Goal: Task Accomplishment & Management: Manage account settings

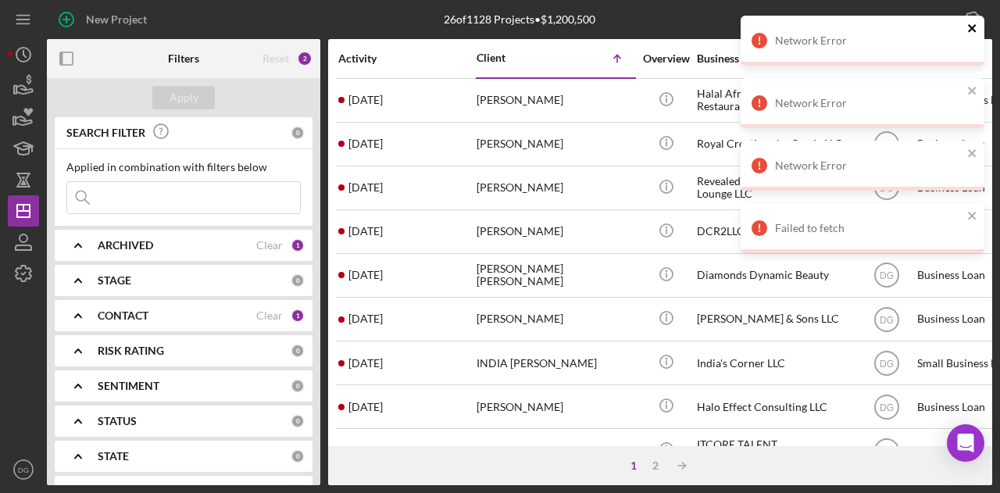
click at [974, 27] on icon "close" at bounding box center [973, 28] width 11 height 13
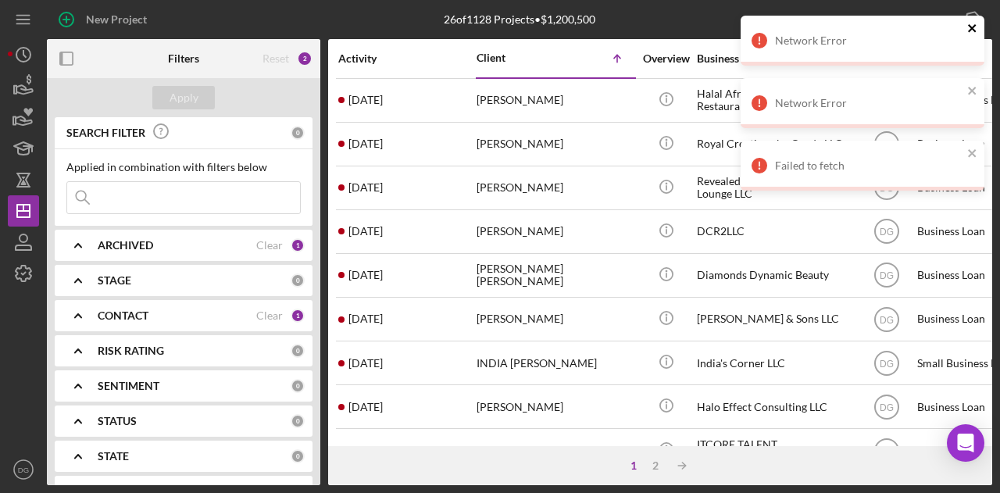
click at [972, 25] on icon "close" at bounding box center [973, 28] width 11 height 13
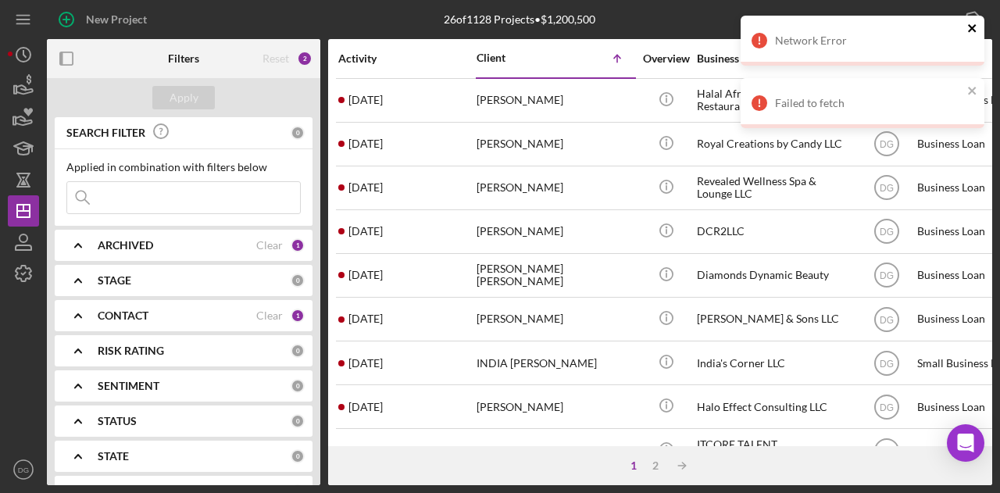
click at [975, 33] on icon "close" at bounding box center [973, 28] width 11 height 13
click at [973, 30] on icon "close" at bounding box center [973, 28] width 11 height 13
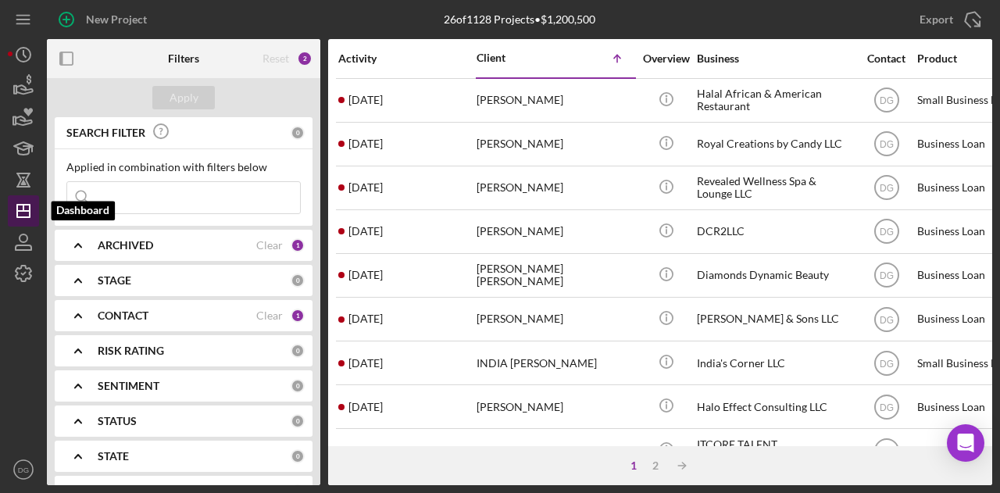
click at [23, 209] on line "button" at bounding box center [23, 208] width 0 height 6
click at [732, 4] on div "Export Icon/Export" at bounding box center [835, 19] width 315 height 39
click at [355, 55] on div "Activity" at bounding box center [406, 58] width 137 height 13
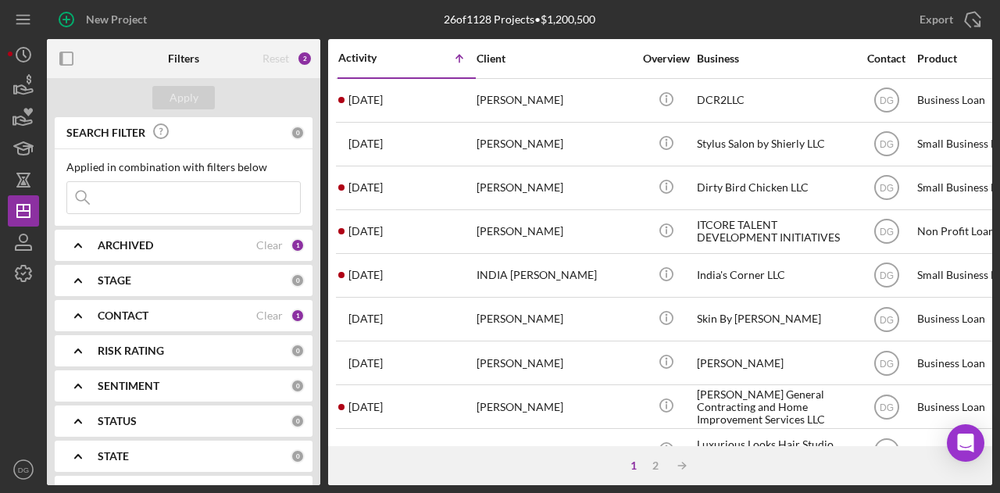
click at [366, 58] on div "Activity" at bounding box center [372, 58] width 69 height 13
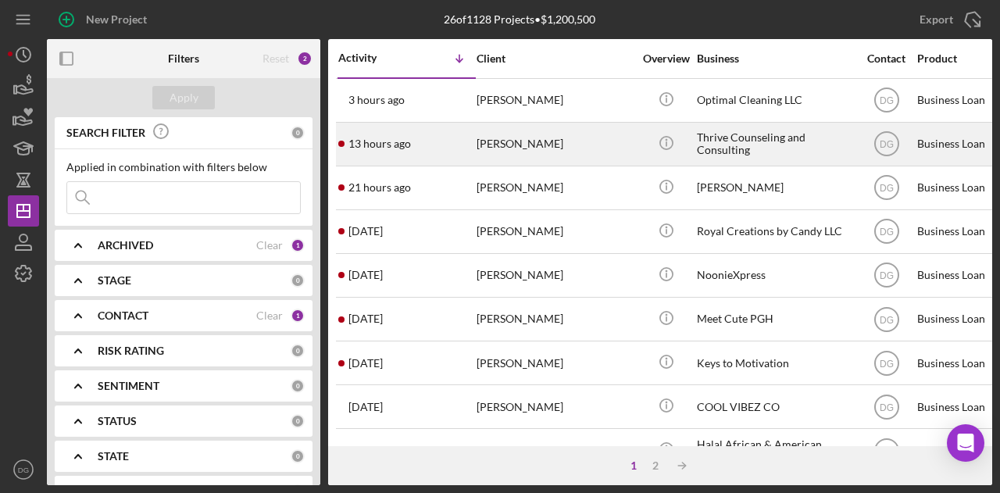
click at [782, 134] on div "Thrive Counseling and Consulting" at bounding box center [775, 143] width 156 height 41
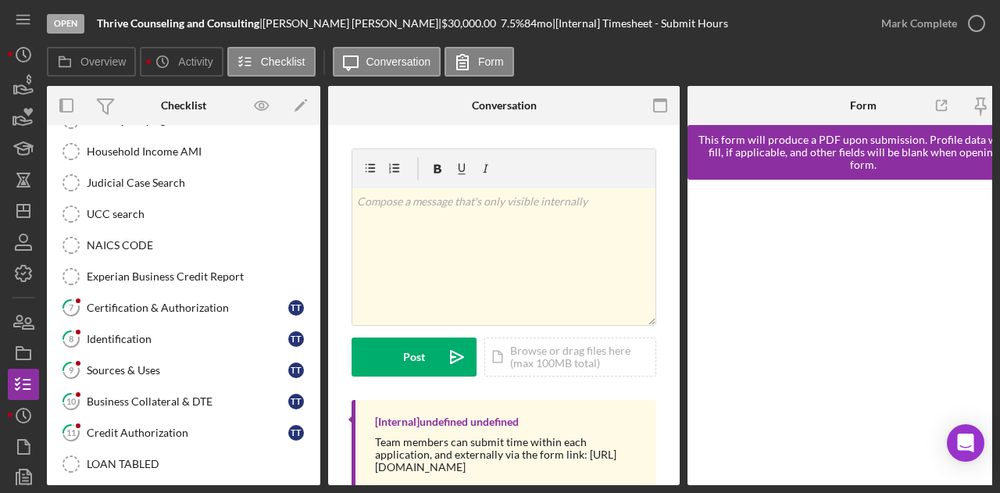
scroll to position [291, 0]
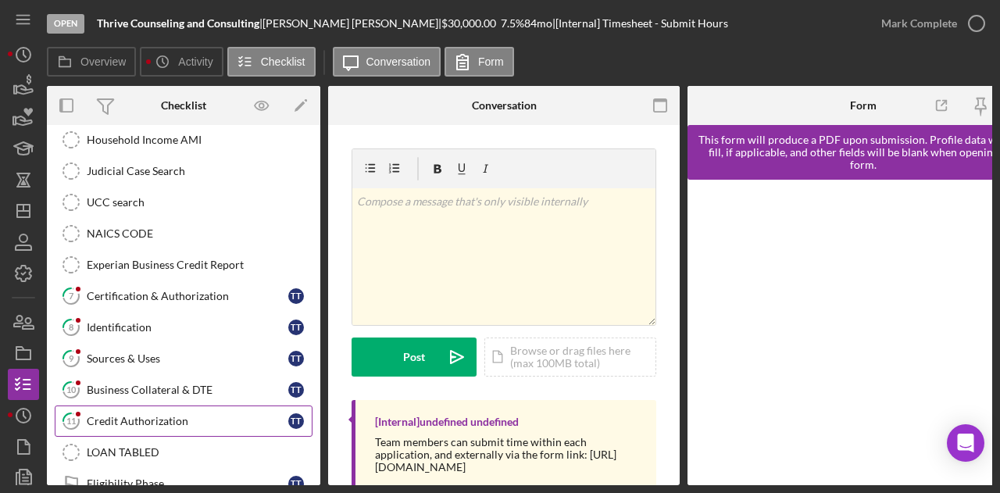
click at [138, 406] on link "11 Credit Authorization T T" at bounding box center [184, 421] width 258 height 31
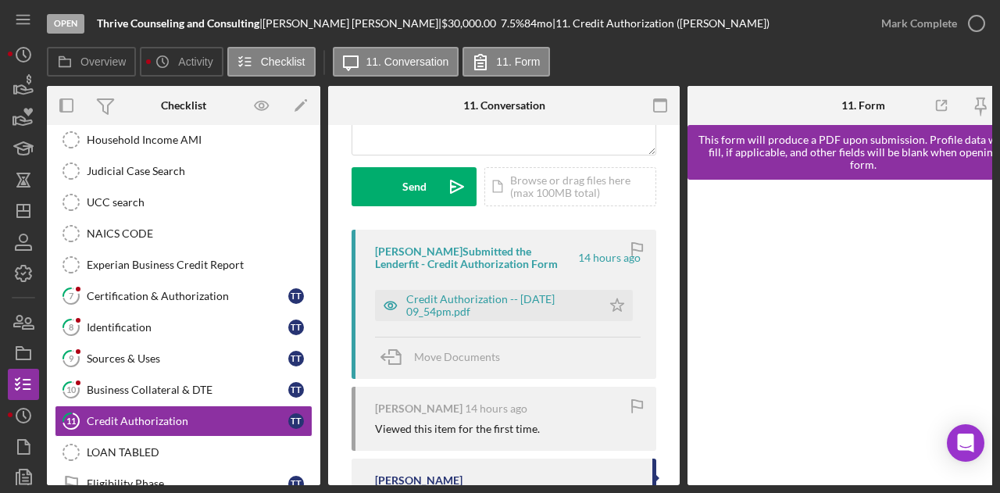
scroll to position [206, 0]
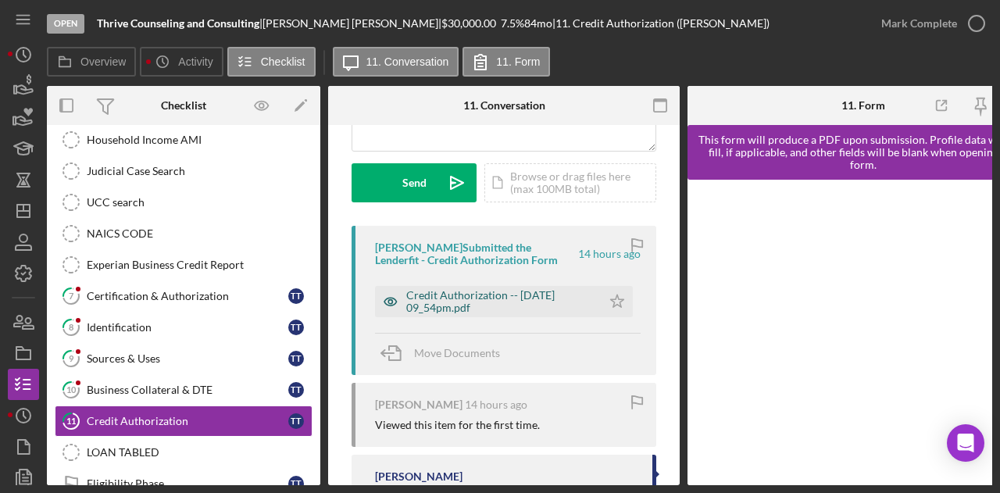
click at [508, 291] on div "Credit Authorization -- [DATE] 09_54pm.pdf" at bounding box center [500, 301] width 188 height 25
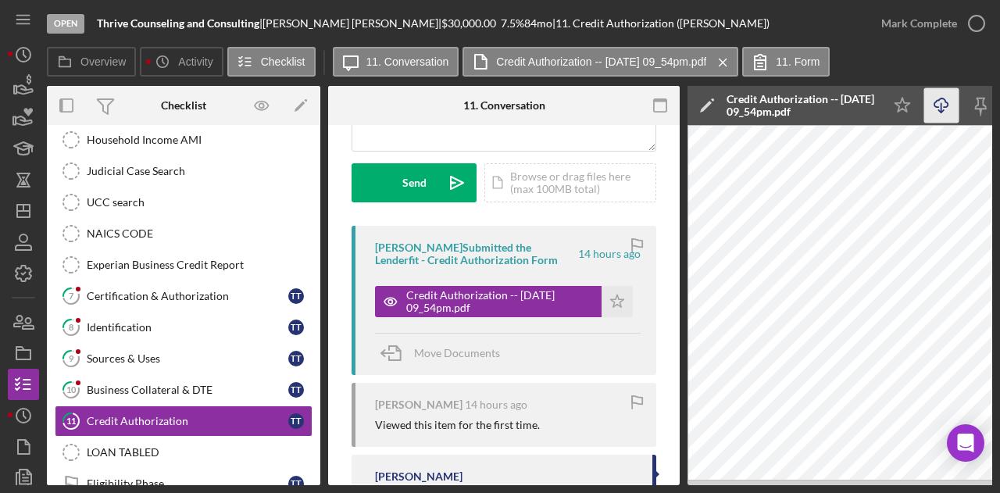
click at [936, 109] on icon "Icon/Download" at bounding box center [942, 105] width 35 height 35
click at [939, 48] on div "Overview Icon/History Activity Checklist Icon/Message 11. Conversation Credit A…" at bounding box center [520, 62] width 946 height 31
click at [25, 211] on line "button" at bounding box center [23, 211] width 13 height 0
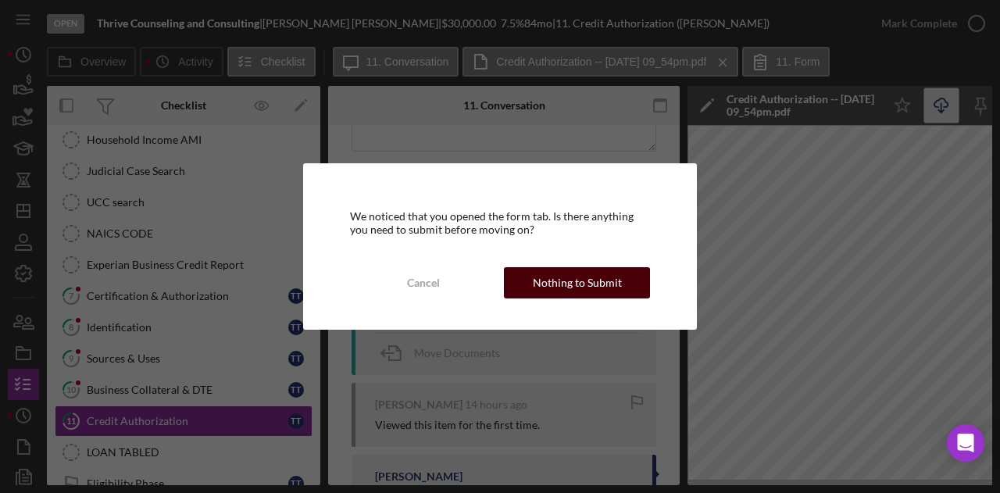
click at [586, 292] on div "Nothing to Submit" at bounding box center [577, 282] width 89 height 31
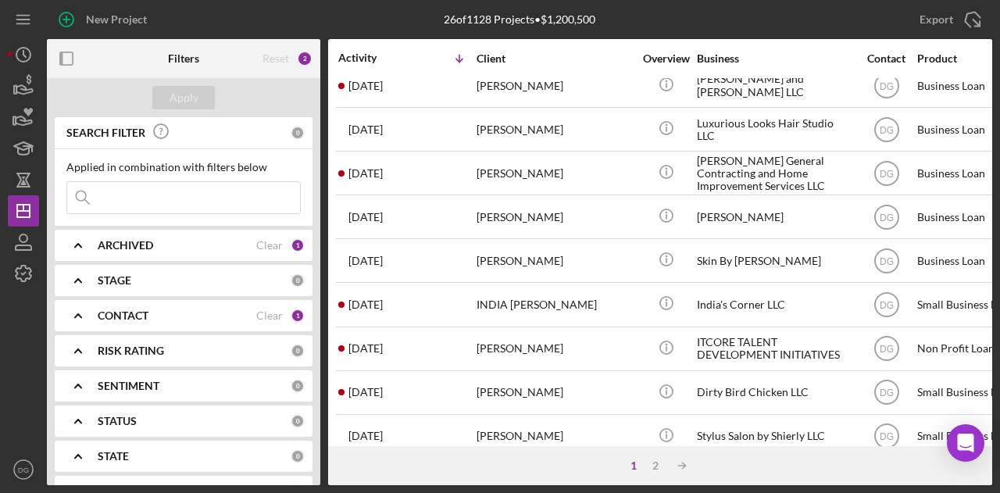
scroll to position [735, 0]
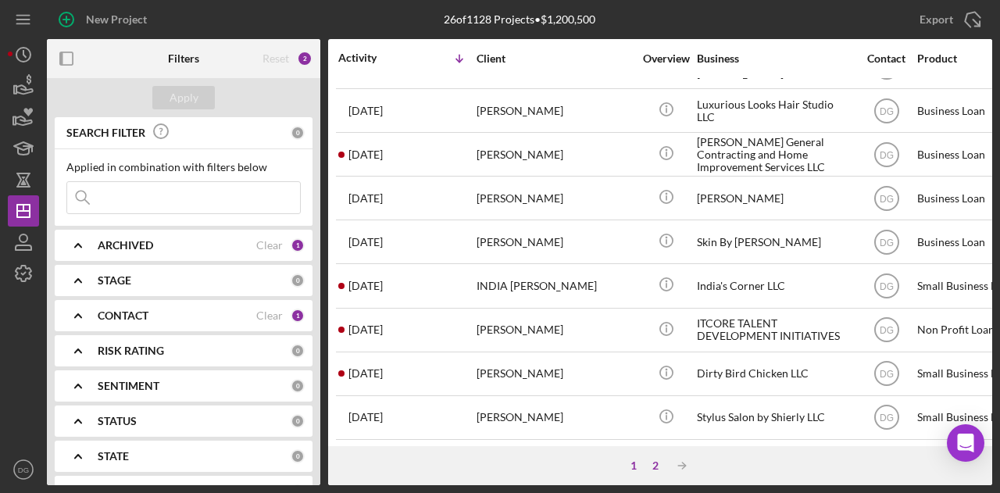
click at [655, 464] on div "2" at bounding box center [656, 466] width 22 height 13
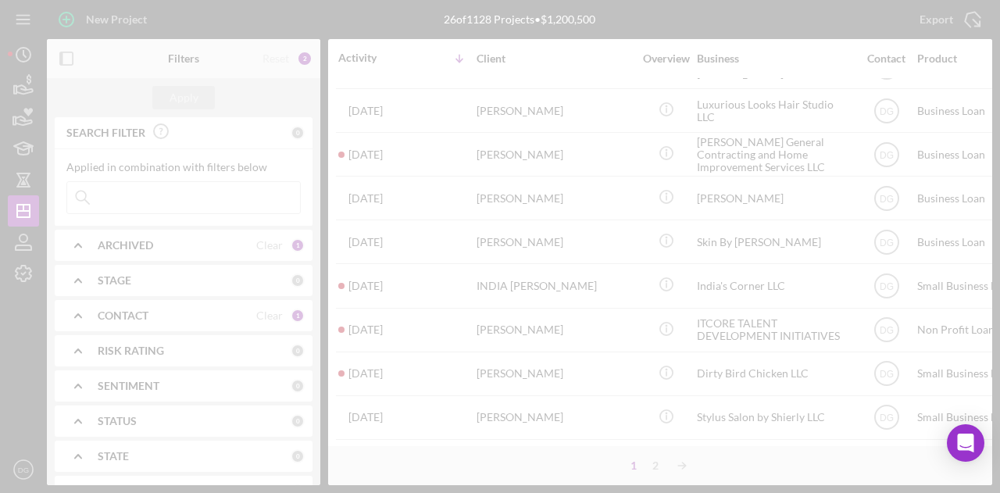
scroll to position [0, 0]
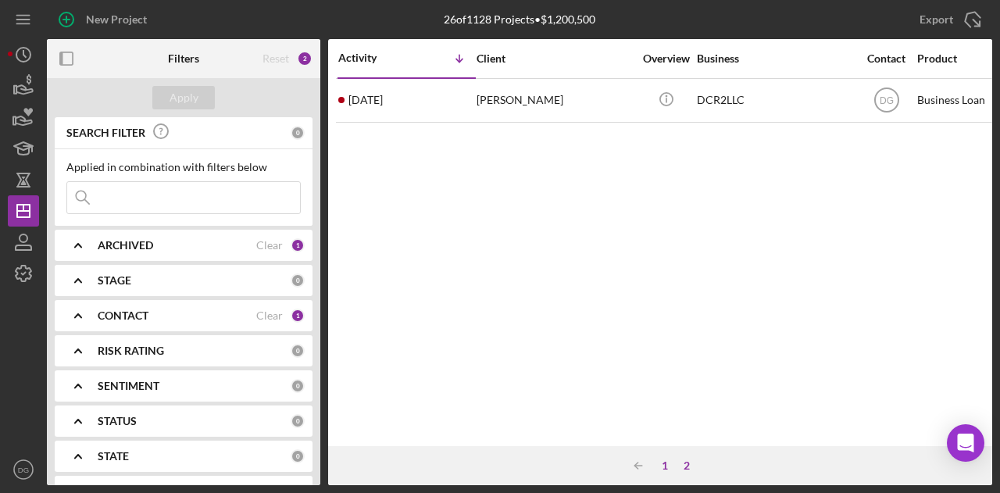
click at [661, 471] on div "1" at bounding box center [665, 466] width 22 height 13
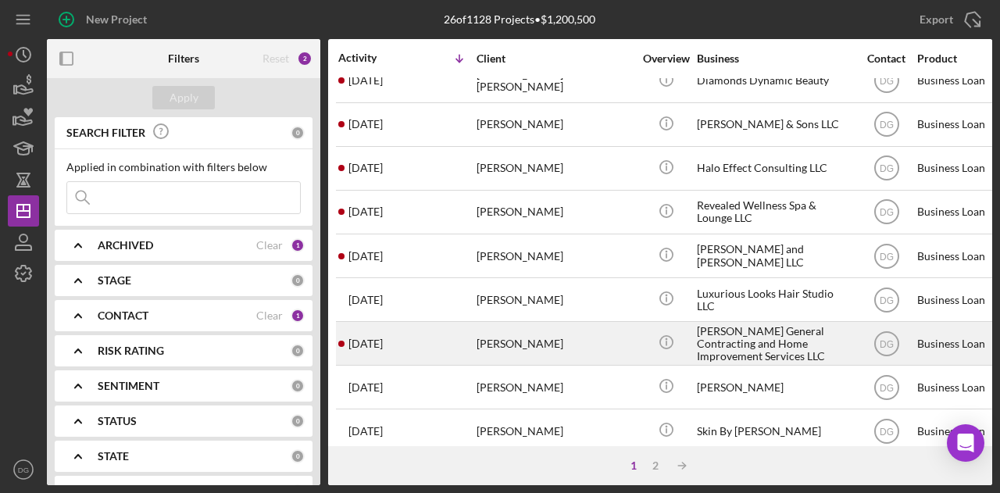
scroll to position [535, 0]
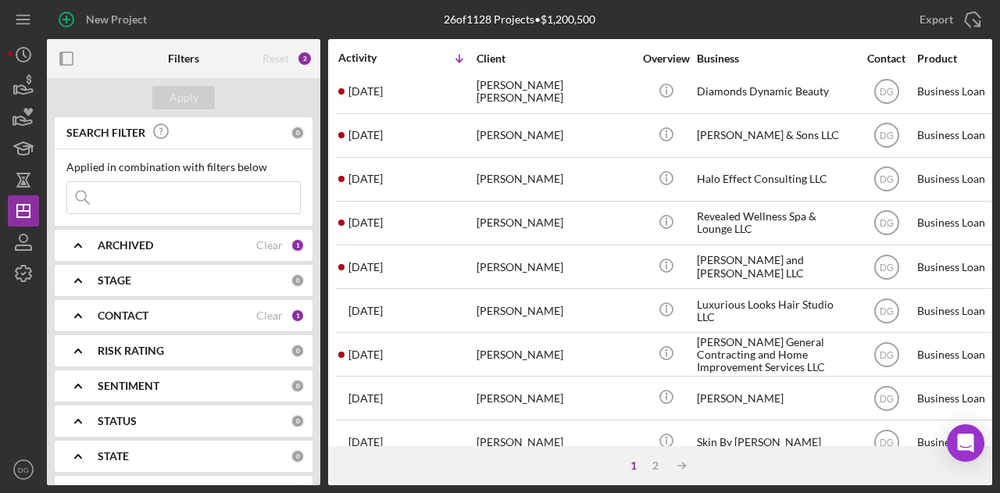
click at [456, 51] on icon "Icon/Table Sort Arrow" at bounding box center [459, 58] width 31 height 31
click at [503, 58] on div "Client" at bounding box center [555, 58] width 156 height 13
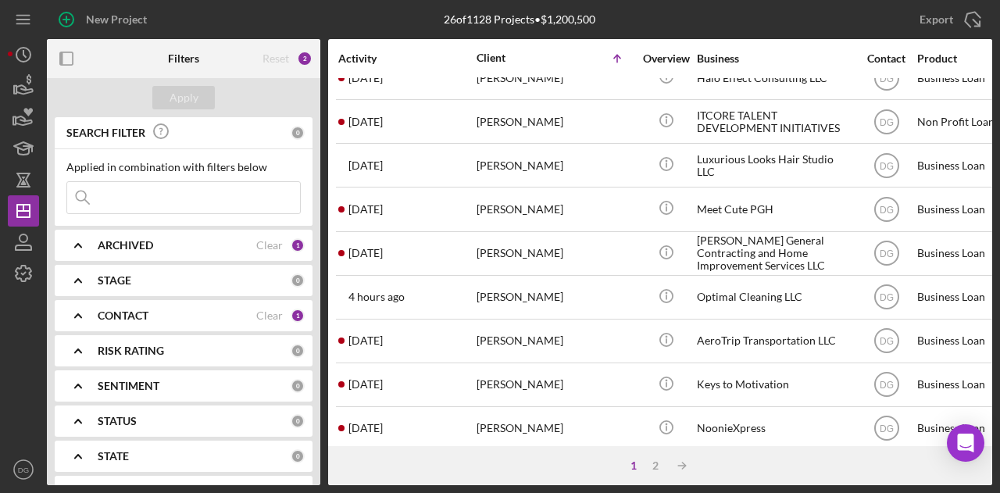
scroll to position [735, 0]
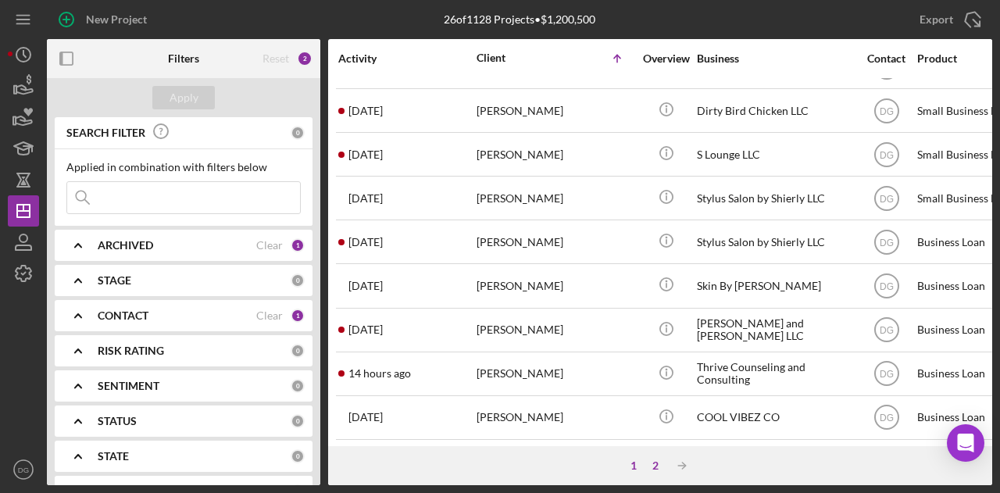
click at [660, 466] on div "2" at bounding box center [656, 466] width 22 height 13
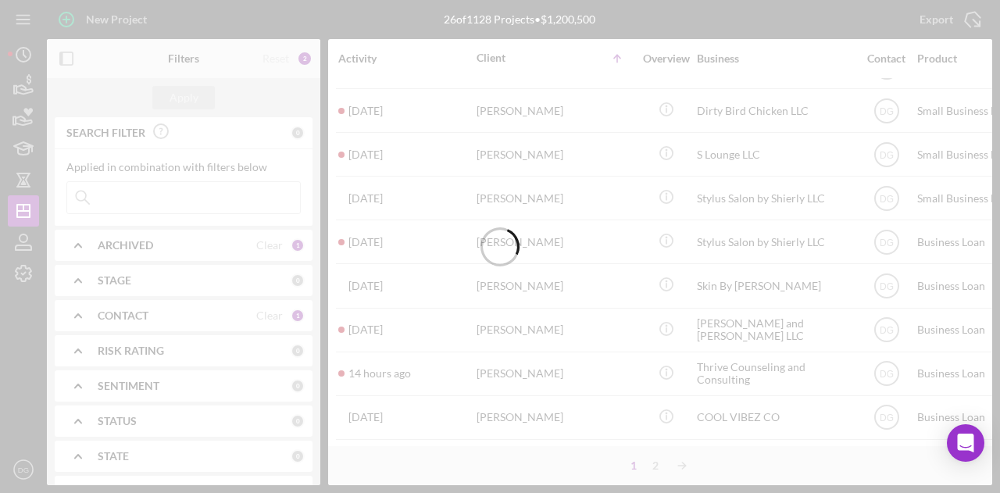
scroll to position [0, 0]
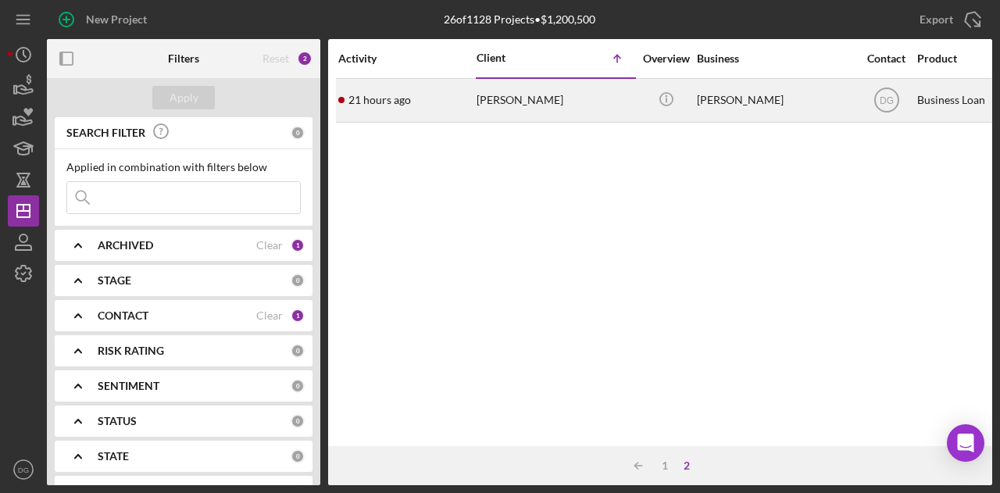
click at [528, 108] on div "[PERSON_NAME]" at bounding box center [555, 100] width 156 height 41
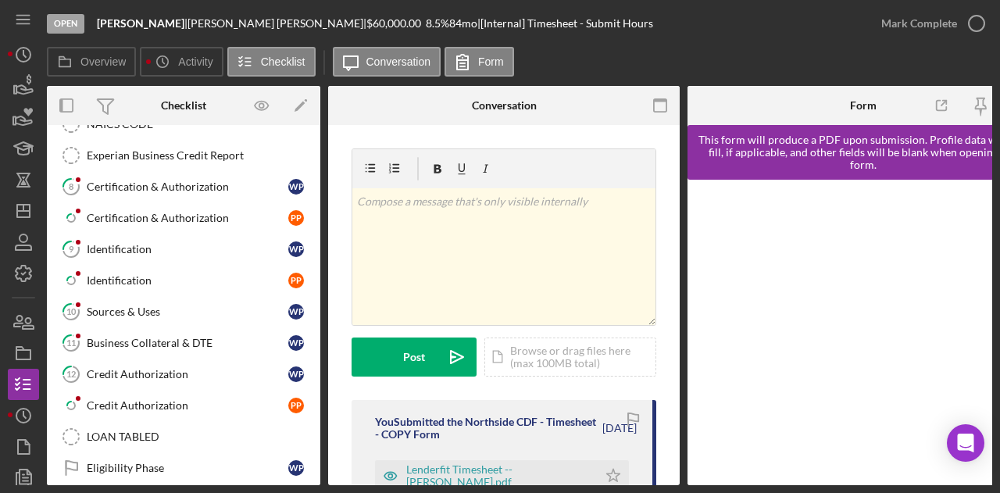
scroll to position [633, 0]
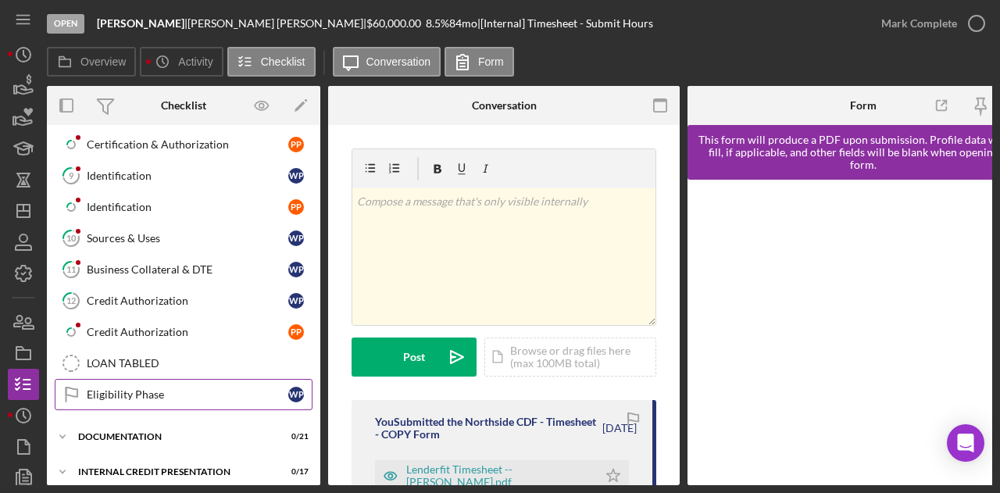
click at [119, 379] on link "Eligibility Phase Eligibility Phase W P" at bounding box center [184, 394] width 258 height 31
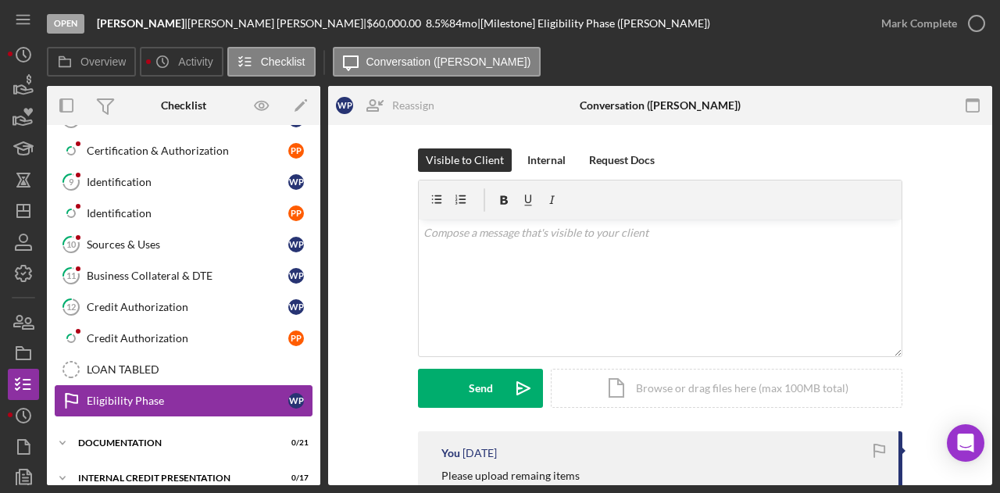
scroll to position [628, 0]
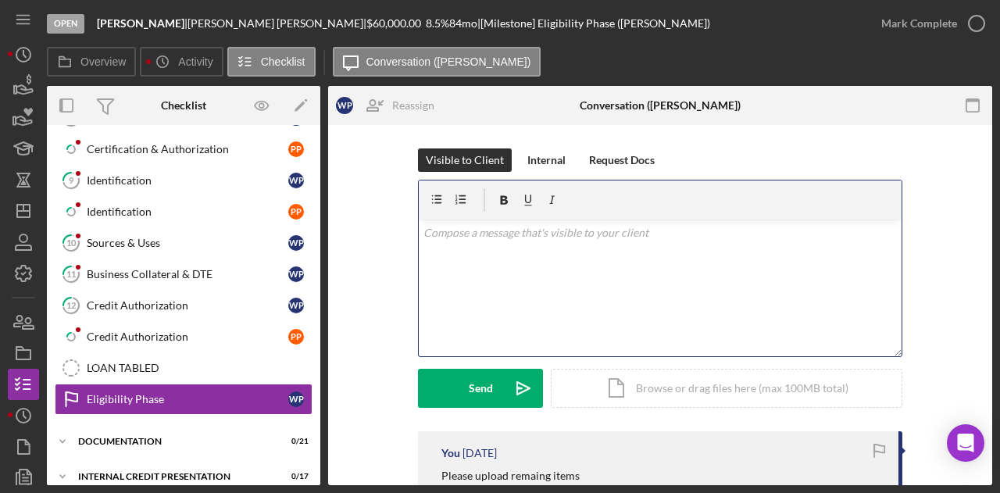
click at [521, 260] on div "v Color teal Color pink Remove color Add row above Add row below Add column bef…" at bounding box center [660, 288] width 483 height 137
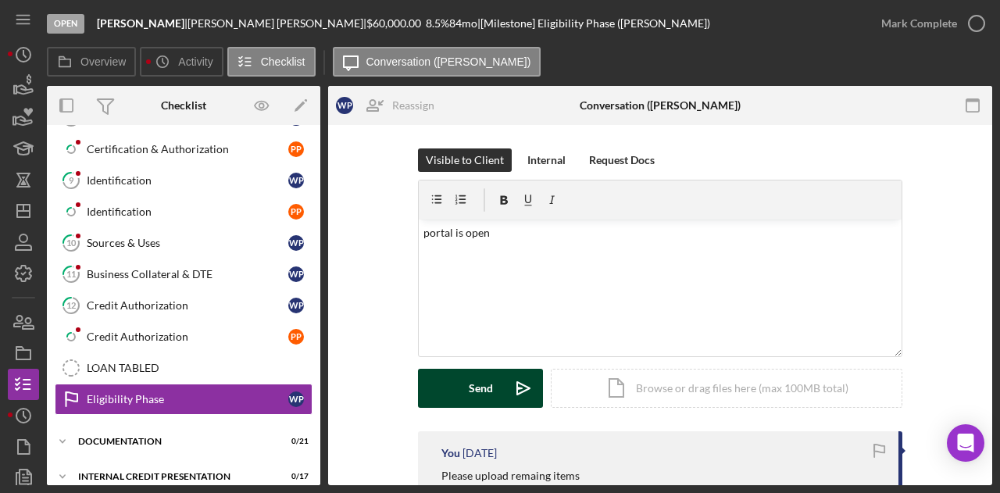
click at [469, 378] on div "Send" at bounding box center [481, 388] width 24 height 39
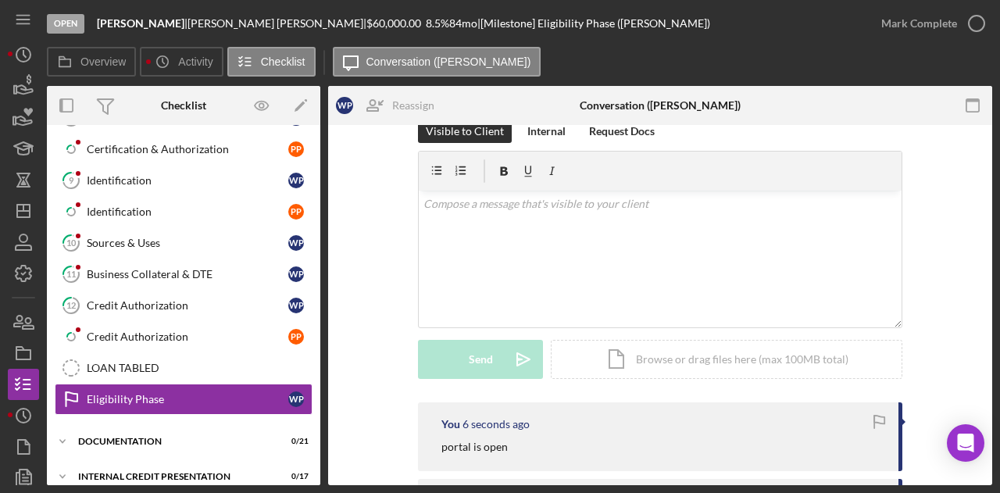
scroll to position [0, 0]
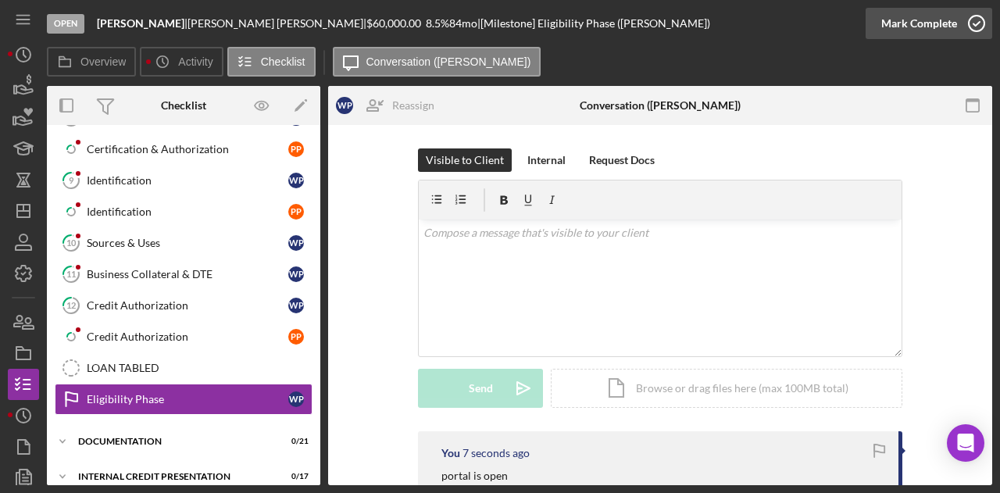
click at [892, 24] on div "Mark Complete" at bounding box center [920, 23] width 76 height 31
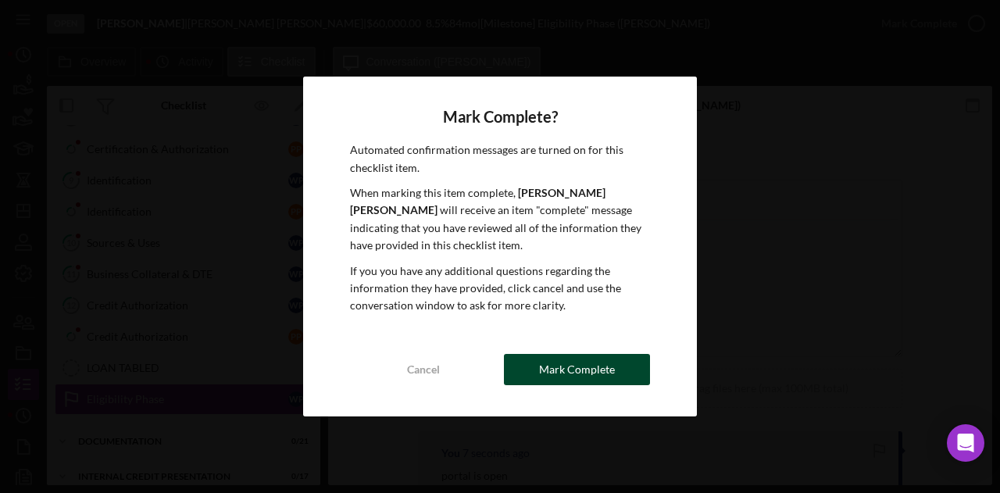
click at [607, 354] on div "Mark Complete" at bounding box center [577, 369] width 76 height 31
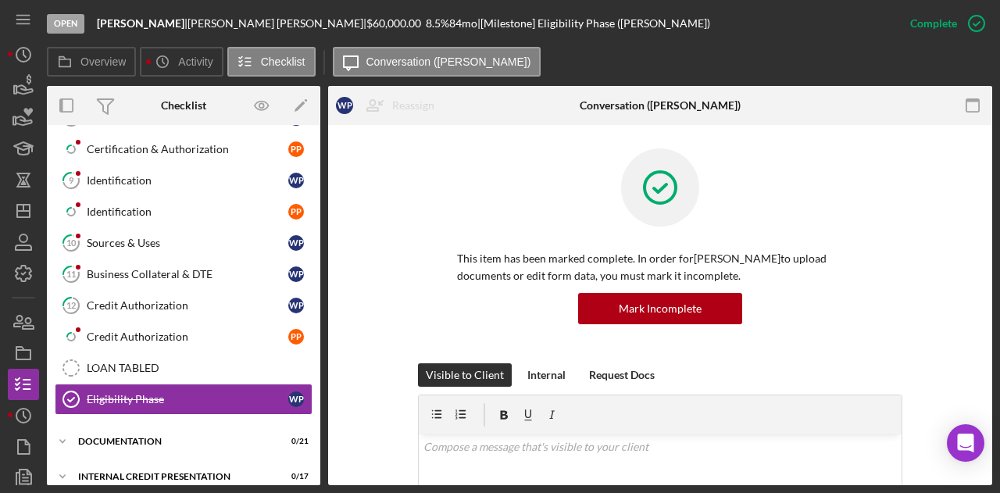
click at [949, 223] on div "This item has been marked complete. In order for [PERSON_NAME] to upload docume…" at bounding box center [660, 256] width 617 height 215
